Goal: Information Seeking & Learning: Find specific page/section

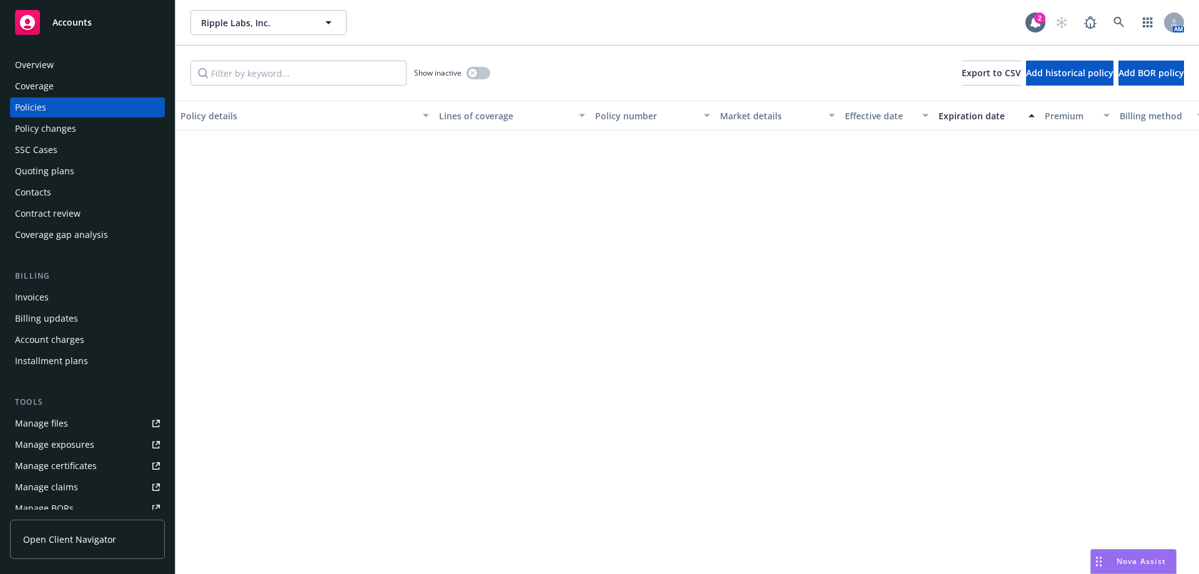
scroll to position [1561, 0]
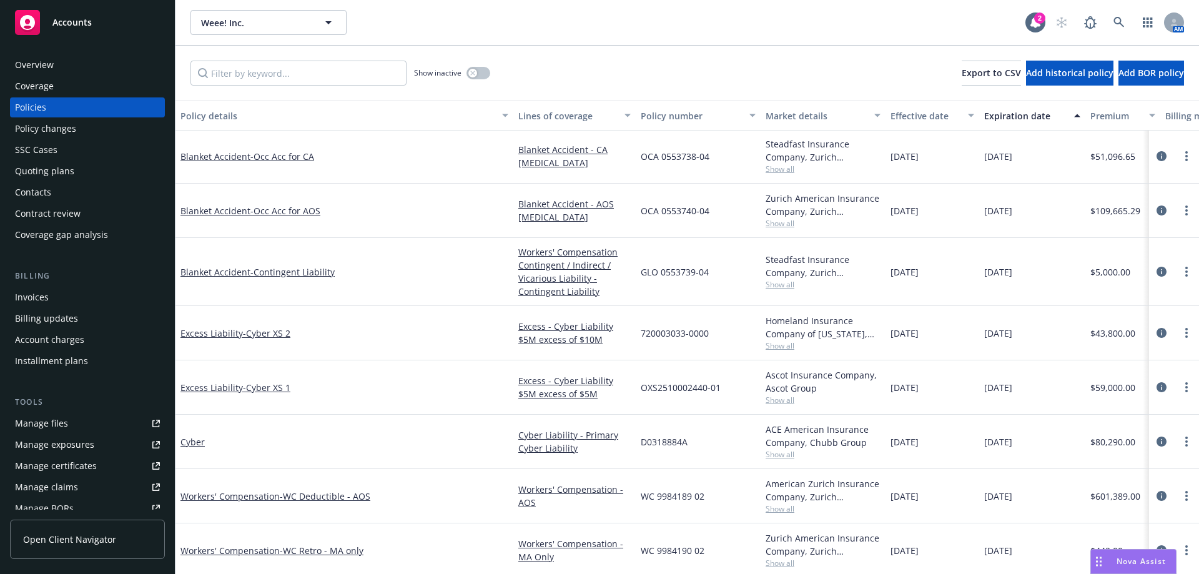
click at [42, 416] on div "Manage files" at bounding box center [41, 423] width 53 height 20
click at [368, 69] on input "Filter by keyword..." at bounding box center [298, 73] width 216 height 25
type input "m"
type input "amtrust"
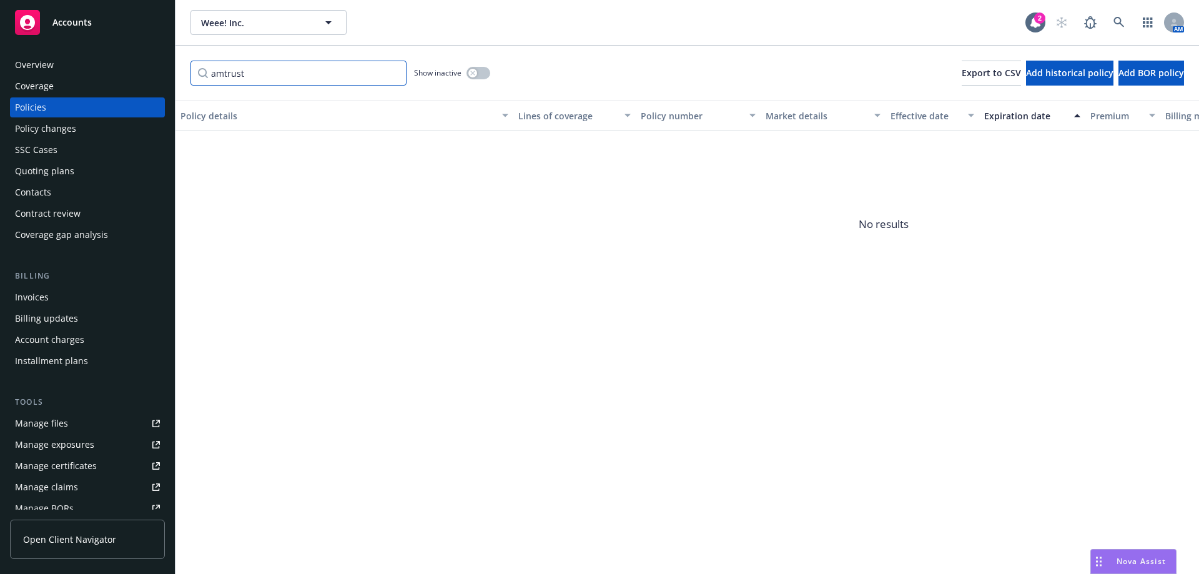
click at [394, 67] on input "amtrust" at bounding box center [298, 73] width 216 height 25
click at [395, 71] on input "amtrust" at bounding box center [298, 73] width 216 height 25
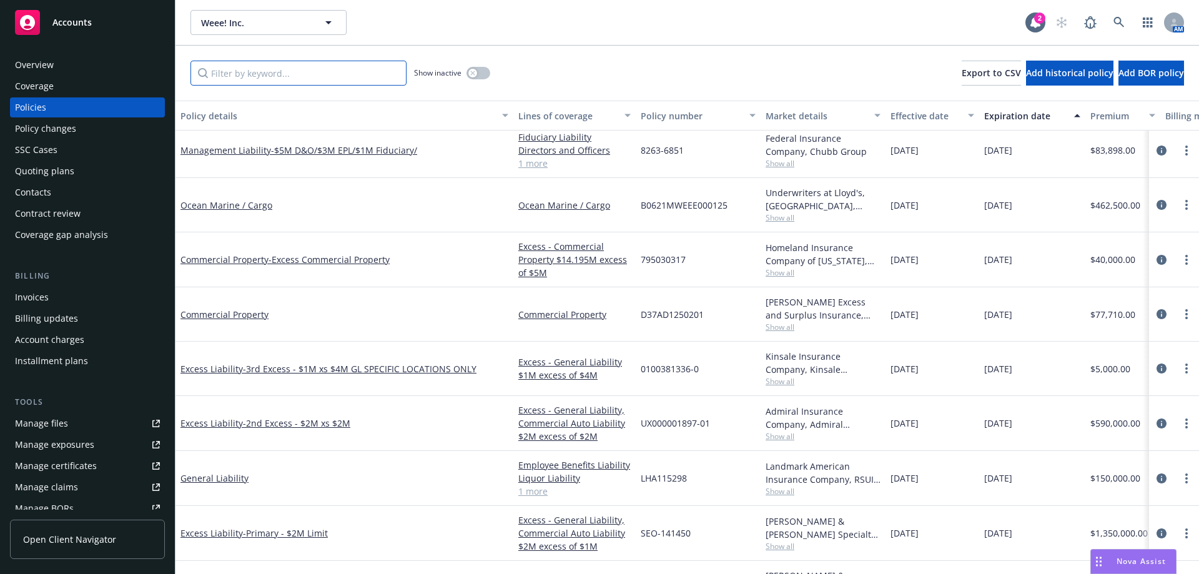
scroll to position [0, 0]
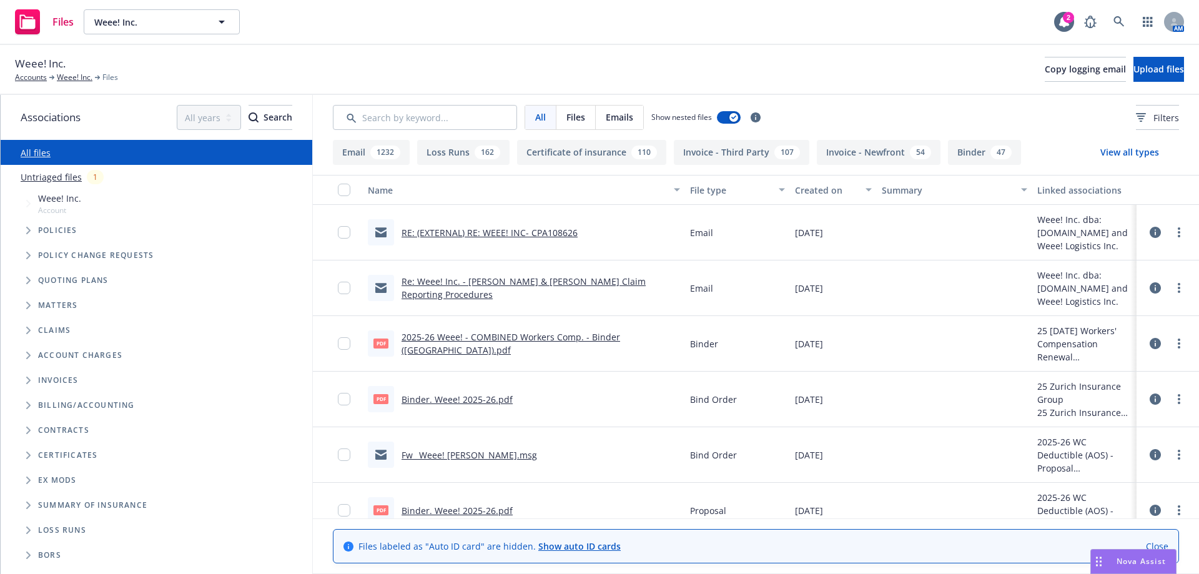
click at [437, 160] on button "Loss Runs 162" at bounding box center [463, 152] width 92 height 25
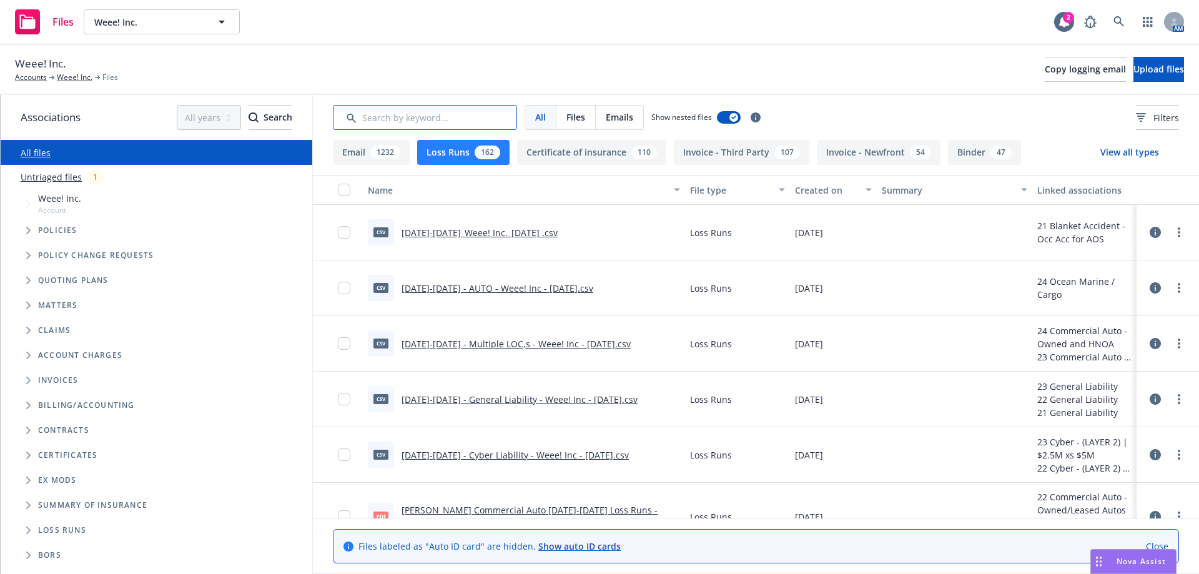
click at [427, 112] on input "Search by keyword..." at bounding box center [425, 117] width 184 height 25
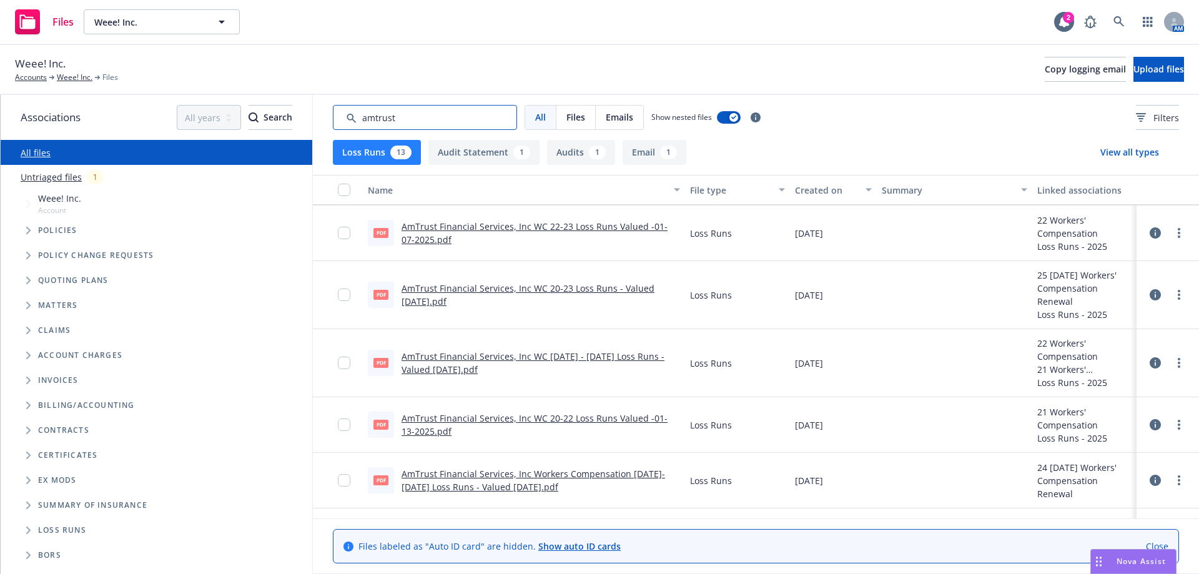
scroll to position [62, 0]
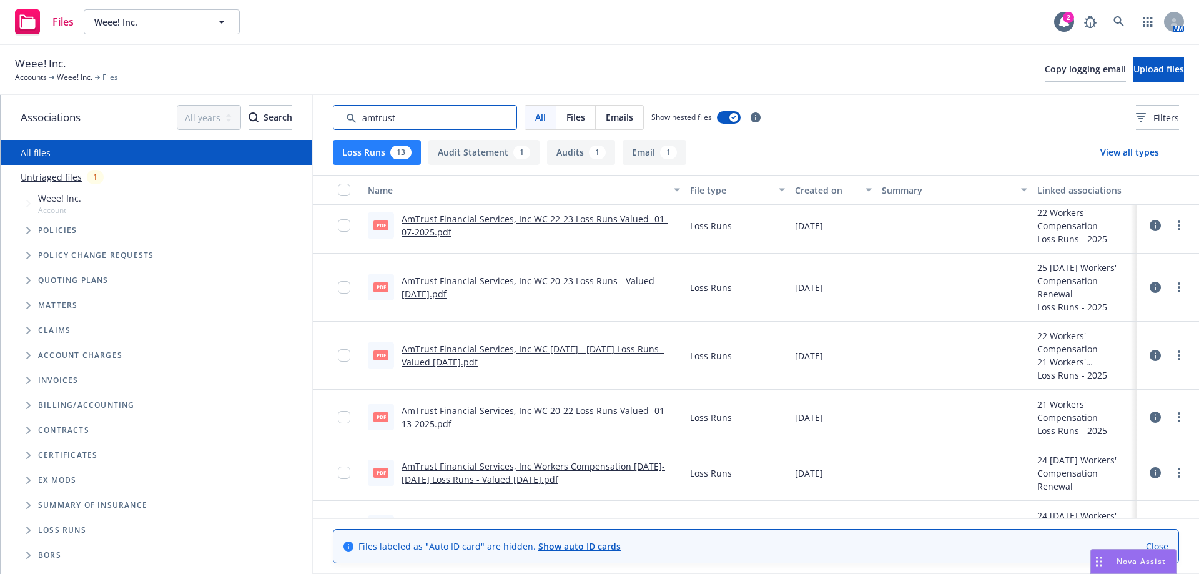
type input "amtrust"
click at [661, 348] on link "AmTrust Financial Services, Inc WC [DATE] - [DATE] Loss Runs - Valued [DATE].pdf" at bounding box center [533, 355] width 263 height 25
click at [342, 358] on input "checkbox" at bounding box center [344, 355] width 12 height 12
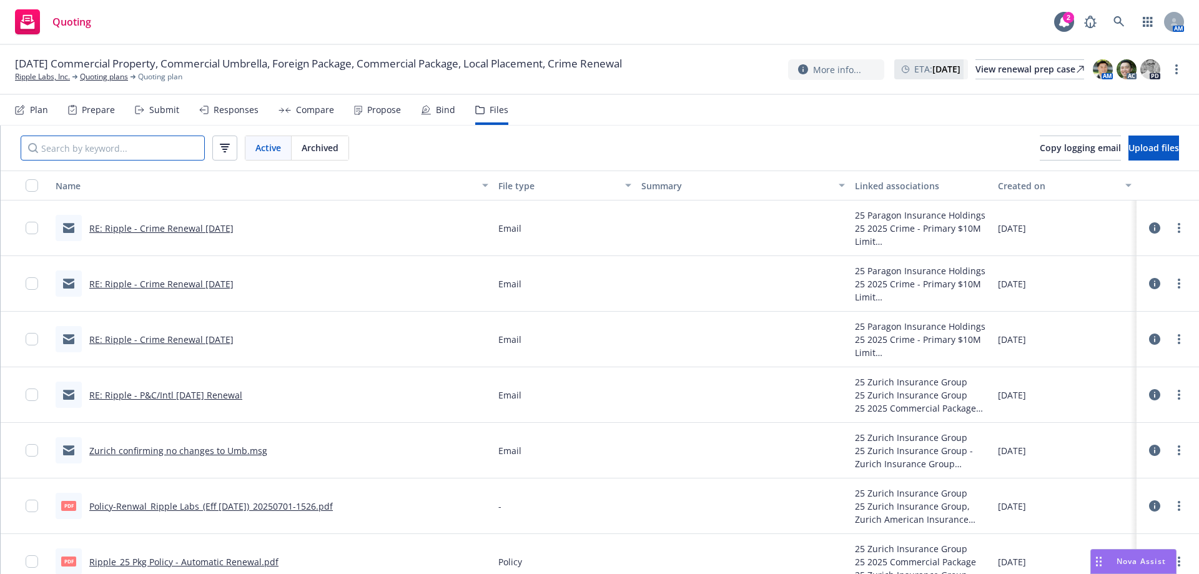
click at [154, 151] on input "Search by keyword..." at bounding box center [113, 148] width 184 height 25
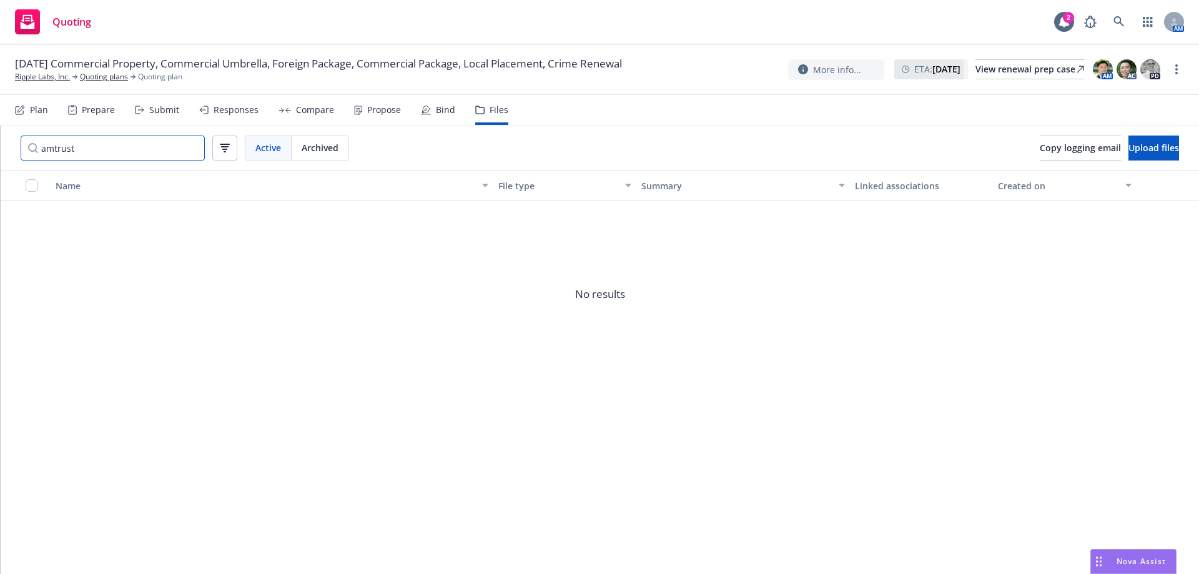
type input "amtrust"
